Goal: Check status: Check status

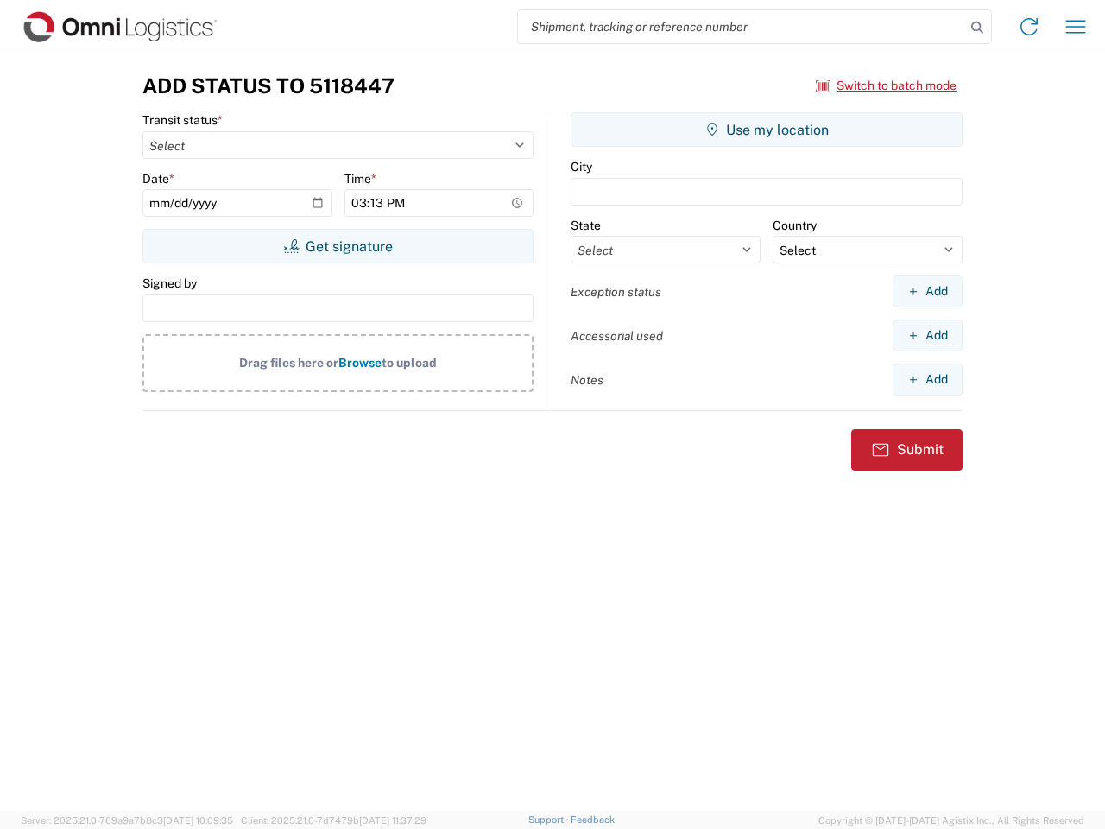
click at [742, 27] on input "search" at bounding box center [741, 26] width 447 height 33
click at [978, 28] on icon at bounding box center [978, 28] width 24 height 24
click at [1029, 27] on icon at bounding box center [1030, 27] width 28 height 28
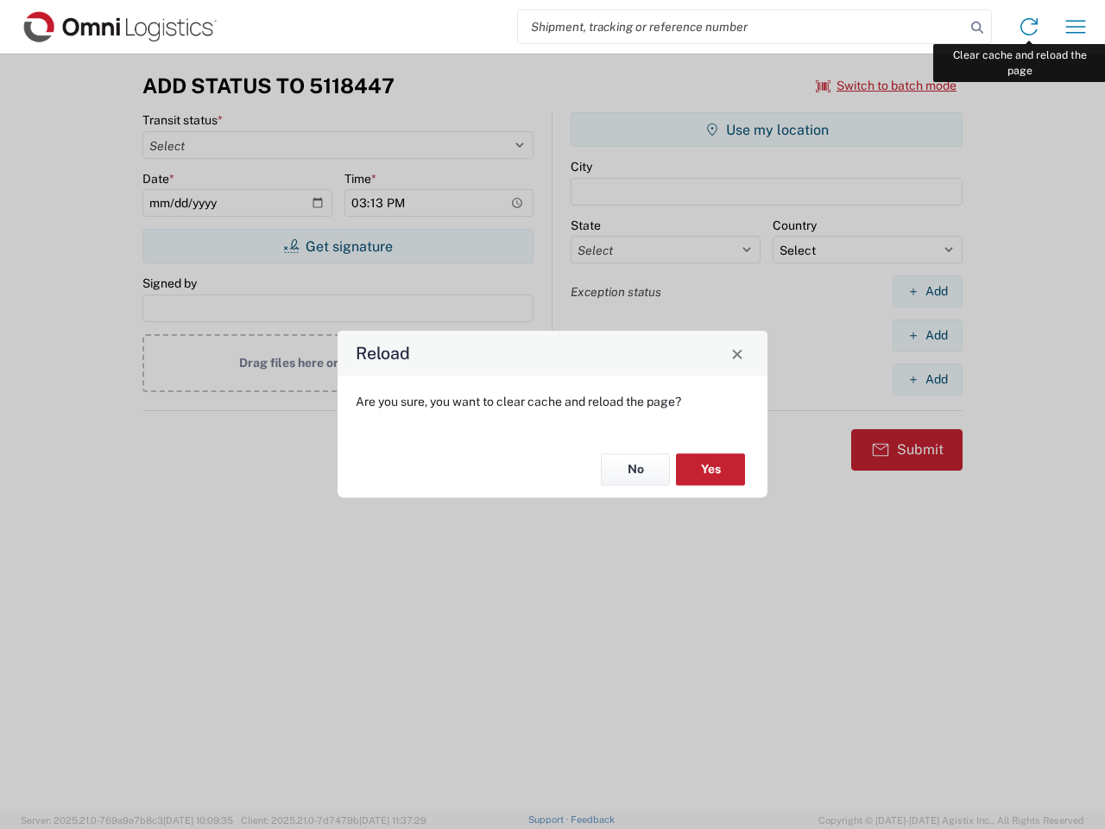
click at [1076, 27] on div "Reload Are you sure, you want to clear cache and reload the page? No Yes" at bounding box center [552, 414] width 1105 height 829
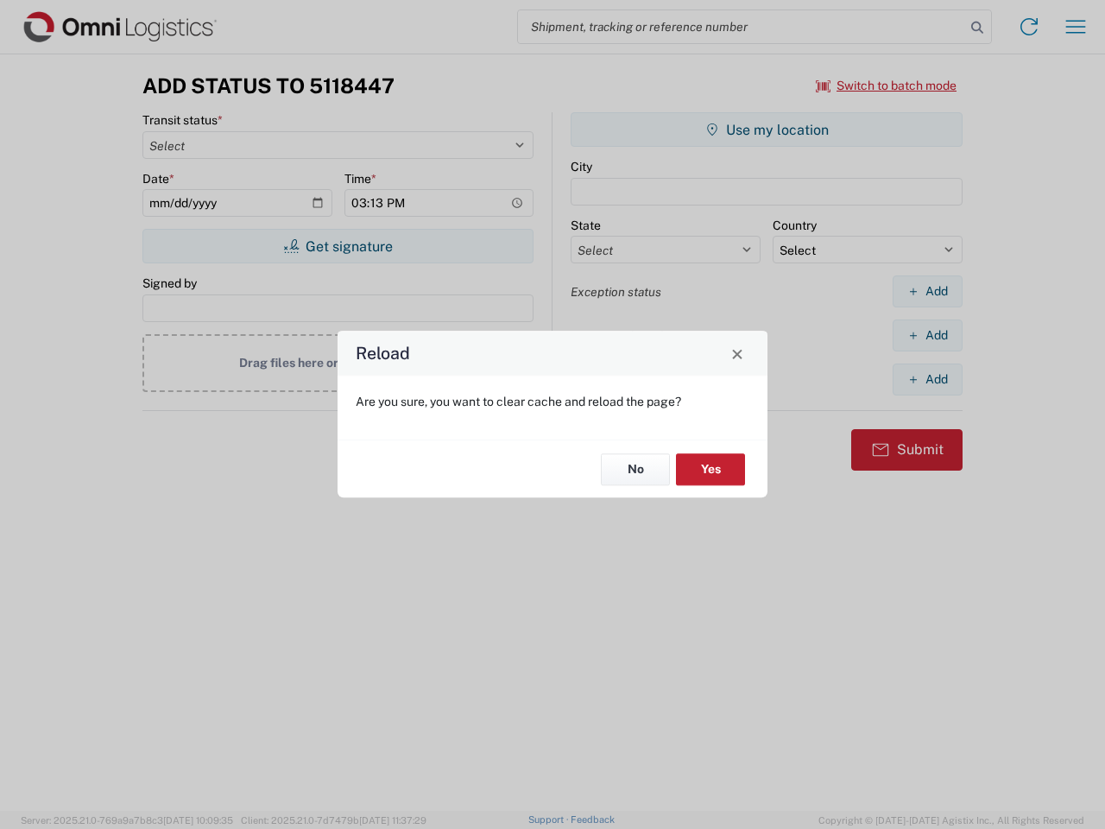
click at [887, 85] on div "Reload Are you sure, you want to clear cache and reload the page? No Yes" at bounding box center [552, 414] width 1105 height 829
click at [338, 246] on div "Reload Are you sure, you want to clear cache and reload the page? No Yes" at bounding box center [552, 414] width 1105 height 829
click at [767, 130] on div "Reload Are you sure, you want to clear cache and reload the page? No Yes" at bounding box center [552, 414] width 1105 height 829
click at [928, 291] on div "Reload Are you sure, you want to clear cache and reload the page? No Yes" at bounding box center [552, 414] width 1105 height 829
click at [928, 335] on div "Reload Are you sure, you want to clear cache and reload the page? No Yes" at bounding box center [552, 414] width 1105 height 829
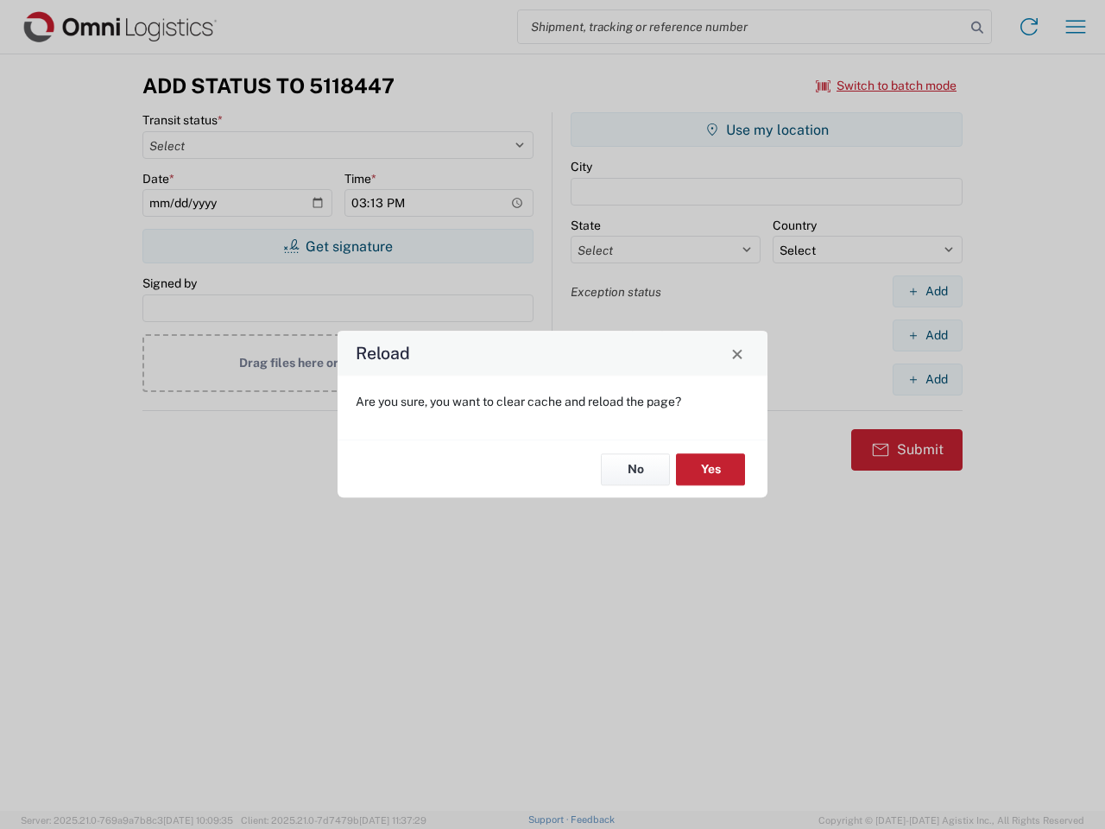
click at [928, 379] on div "Reload Are you sure, you want to clear cache and reload the page? No Yes" at bounding box center [552, 414] width 1105 height 829
